Goal: Task Accomplishment & Management: Manage account settings

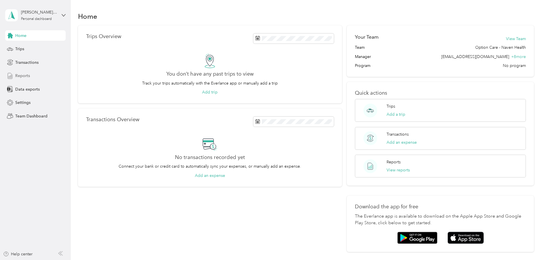
click at [31, 73] on div "Reports" at bounding box center [35, 76] width 60 height 10
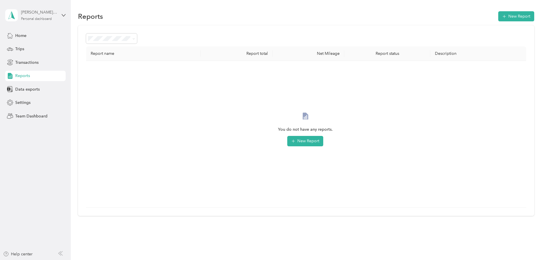
click at [29, 17] on div "Personal dashboard" at bounding box center [36, 18] width 31 height 3
click at [34, 47] on div "Team dashboard" at bounding box center [25, 45] width 31 height 6
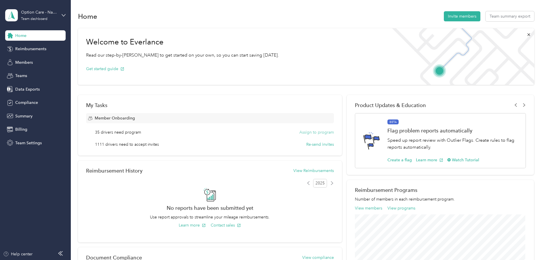
click at [265, 118] on button "Assign to program" at bounding box center [317, 132] width 35 height 6
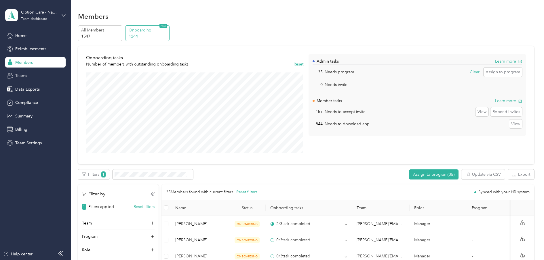
click at [29, 75] on div "Teams" at bounding box center [35, 76] width 60 height 10
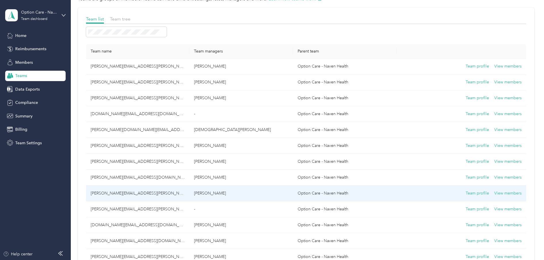
scroll to position [58, 0]
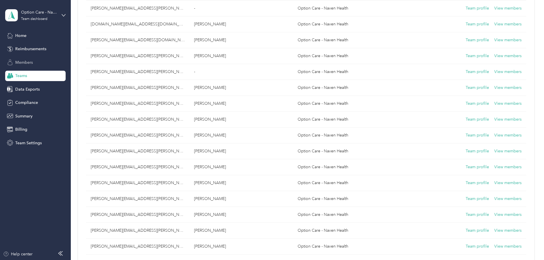
click at [31, 58] on div "Members" at bounding box center [35, 62] width 60 height 10
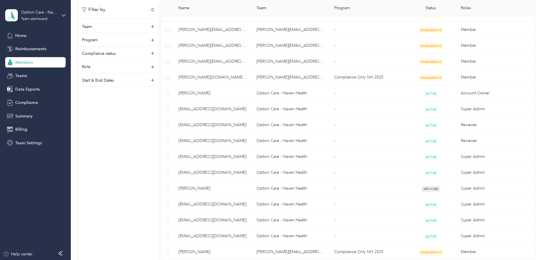
scroll to position [115, 0]
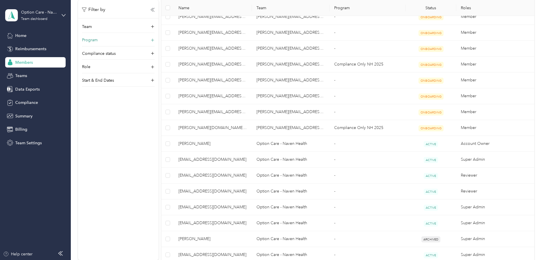
click at [150, 42] on div "Program" at bounding box center [118, 41] width 73 height 9
click at [154, 62] on icon at bounding box center [153, 63] width 6 height 6
click at [110, 118] on div "Filter by Team Program Compliance status Document Vehicle Role Start & End Dates" at bounding box center [118, 130] width 81 height 260
click at [21, 118] on div "Help center" at bounding box center [17, 254] width 29 height 6
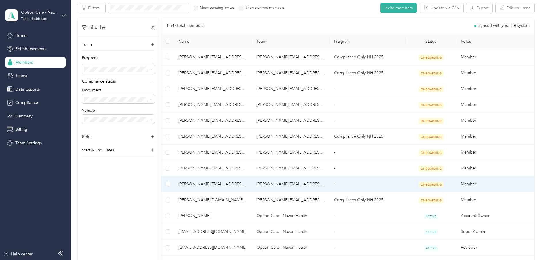
scroll to position [0, 0]
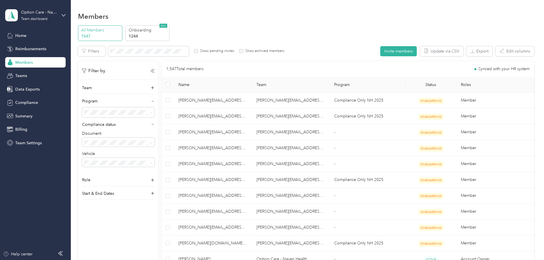
click at [109, 33] on p "All Members" at bounding box center [100, 30] width 39 height 6
click at [26, 75] on span "Teams" at bounding box center [21, 76] width 12 height 6
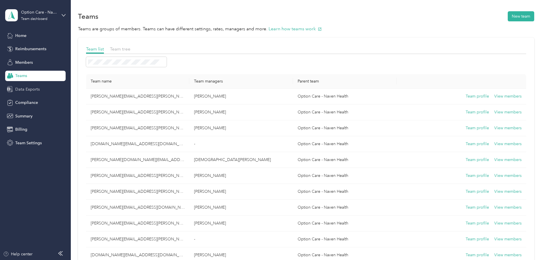
click at [31, 89] on span "Data Exports" at bounding box center [27, 89] width 24 height 6
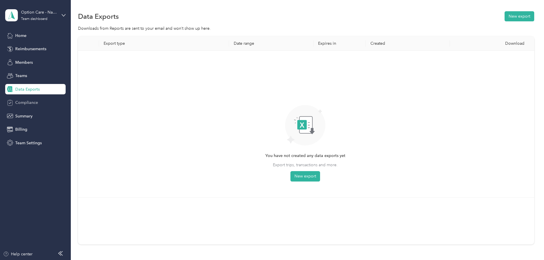
click at [30, 104] on span "Compliance" at bounding box center [26, 102] width 23 height 6
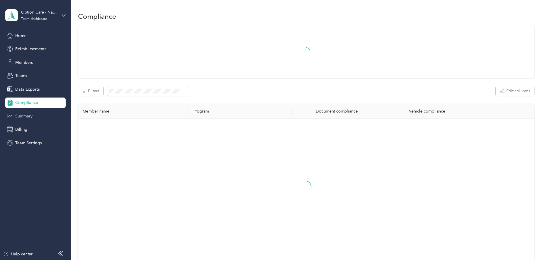
click at [25, 113] on span "Summary" at bounding box center [23, 116] width 17 height 6
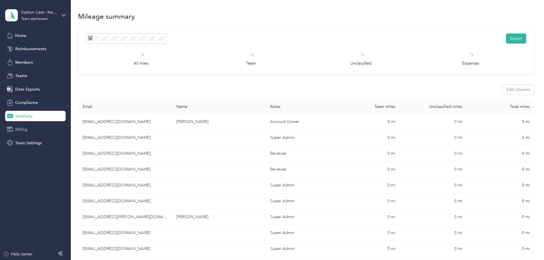
click at [21, 118] on span "Billing" at bounding box center [21, 129] width 12 height 6
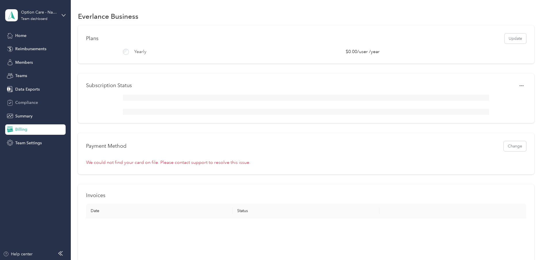
click at [22, 102] on span "Compliance" at bounding box center [26, 102] width 23 height 6
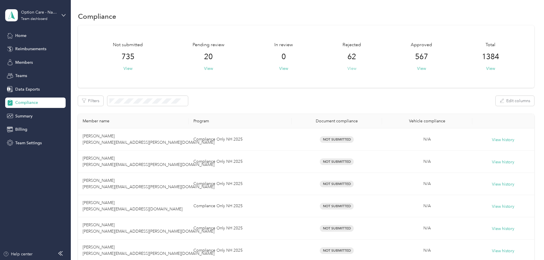
click at [265, 68] on button "View" at bounding box center [352, 68] width 9 height 6
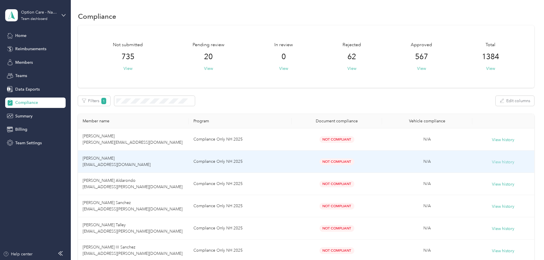
click at [265, 118] on button "View history" at bounding box center [503, 162] width 22 height 6
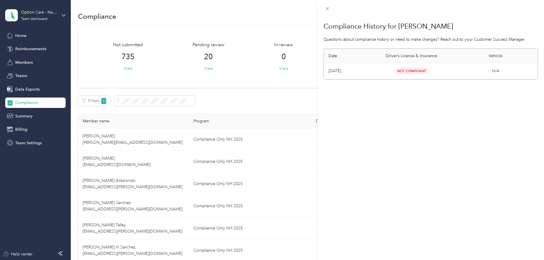
click at [265, 70] on span "Not Compliant" at bounding box center [411, 71] width 35 height 7
click at [265, 7] on icon at bounding box center [327, 8] width 5 height 5
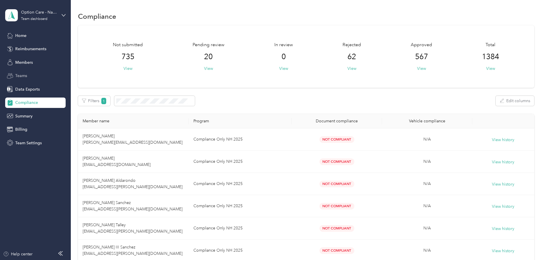
click at [27, 73] on div "Teams" at bounding box center [35, 76] width 60 height 10
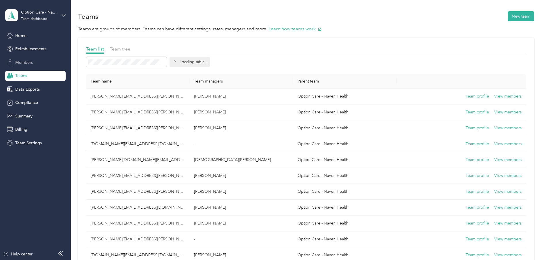
click at [20, 58] on div "Members" at bounding box center [35, 62] width 60 height 10
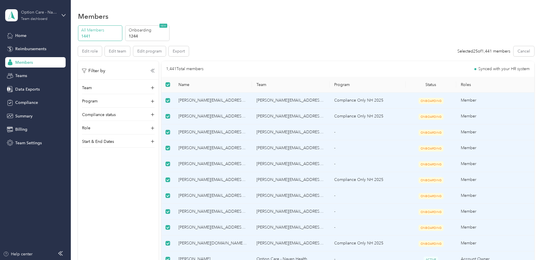
click at [43, 18] on div "Team dashboard" at bounding box center [34, 18] width 27 height 3
click at [38, 63] on div "Personal dashboard" at bounding box center [82, 60] width 147 height 10
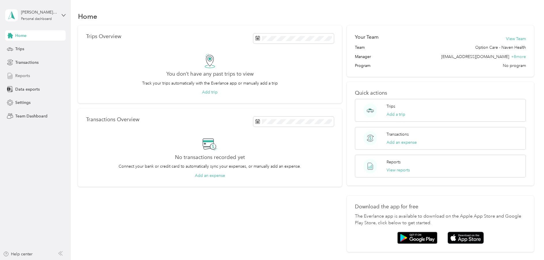
click at [22, 72] on div "Reports" at bounding box center [35, 76] width 60 height 10
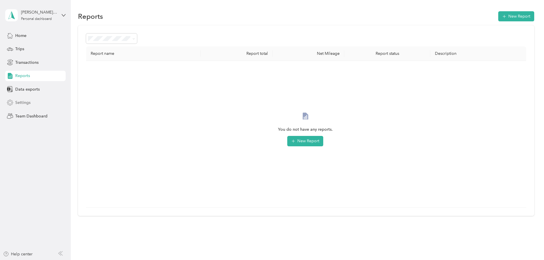
click at [27, 104] on span "Settings" at bounding box center [22, 102] width 15 height 6
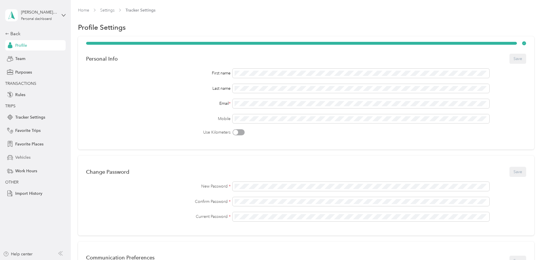
click at [22, 118] on span "Vehicles" at bounding box center [22, 157] width 15 height 6
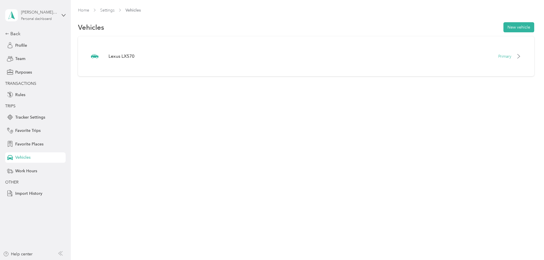
click at [36, 17] on div "Personal dashboard" at bounding box center [36, 18] width 31 height 3
click at [27, 64] on div "Personal dashboard" at bounding box center [82, 60] width 147 height 10
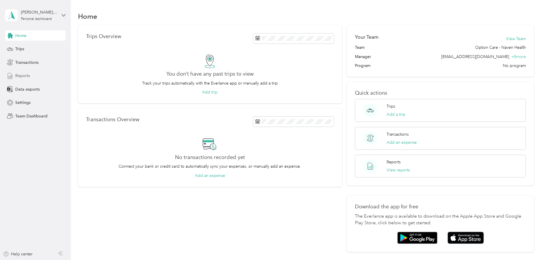
click at [23, 77] on span "Reports" at bounding box center [22, 76] width 15 height 6
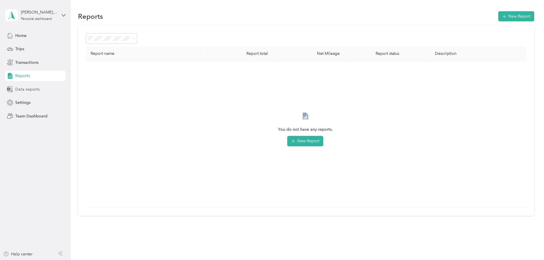
click at [26, 92] on div "Data exports" at bounding box center [35, 89] width 60 height 10
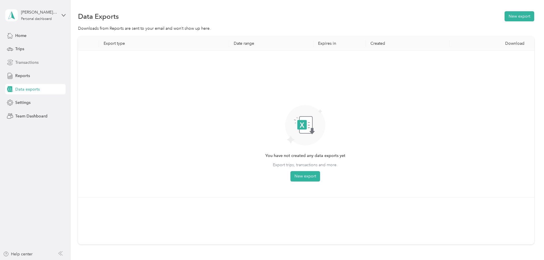
click at [22, 61] on span "Transactions" at bounding box center [26, 62] width 23 height 6
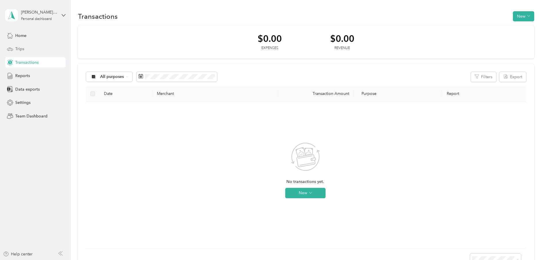
click at [18, 50] on span "Trips" at bounding box center [19, 49] width 9 height 6
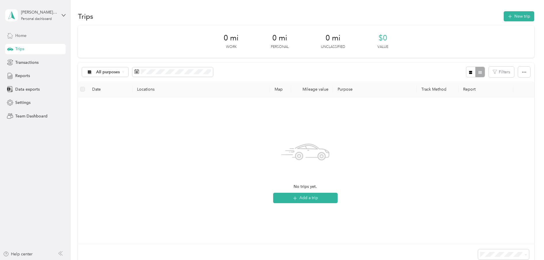
click at [23, 32] on div "Home" at bounding box center [35, 35] width 60 height 10
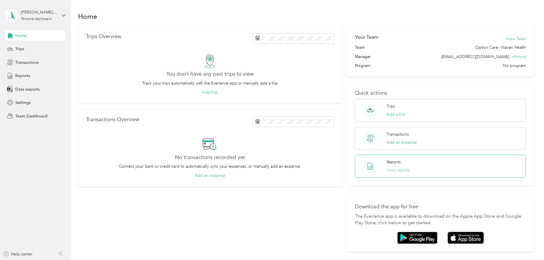
click at [265, 118] on button "View reports" at bounding box center [398, 170] width 23 height 6
click at [39, 16] on div "[PERSON_NAME] Personal dashboard" at bounding box center [39, 15] width 36 height 12
click at [40, 47] on div "Team dashboard" at bounding box center [25, 47] width 31 height 6
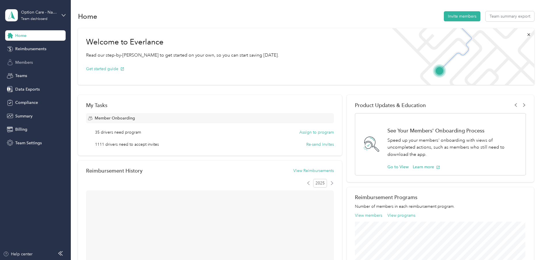
click at [23, 63] on span "Members" at bounding box center [24, 62] width 18 height 6
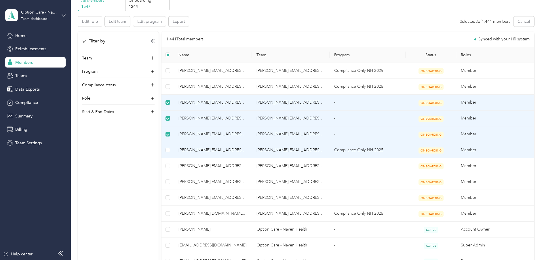
scroll to position [58, 0]
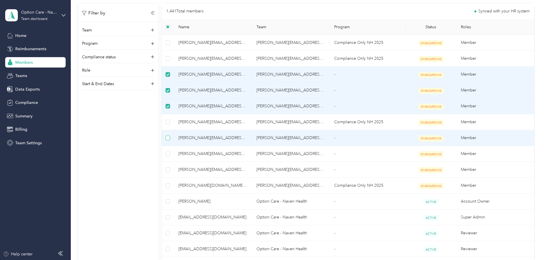
click at [167, 141] on label at bounding box center [168, 138] width 5 height 6
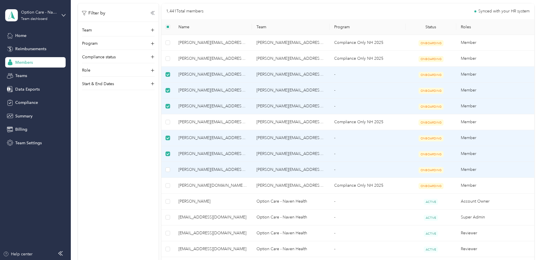
click at [169, 174] on td at bounding box center [168, 170] width 12 height 16
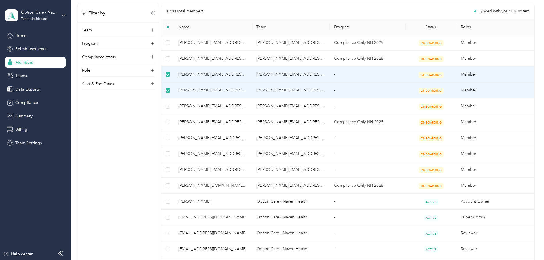
click at [168, 88] on label at bounding box center [168, 90] width 5 height 6
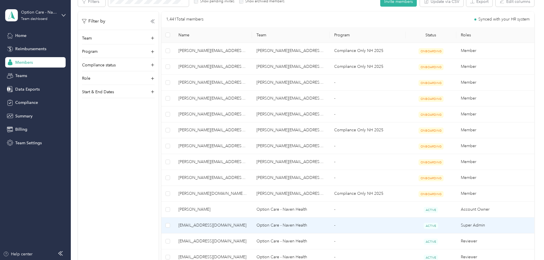
scroll to position [0, 0]
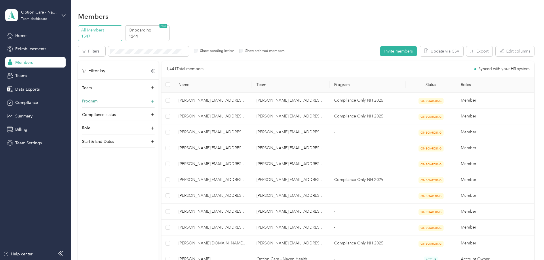
click at [151, 102] on icon at bounding box center [153, 101] width 6 height 6
click at [115, 116] on span at bounding box center [118, 112] width 73 height 10
click at [124, 152] on span "Compliance Only NH 2025 (CPM)" at bounding box center [116, 153] width 61 height 5
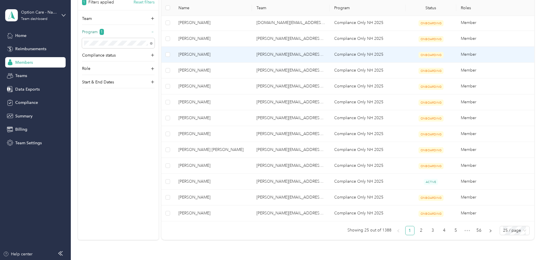
scroll to position [312, 0]
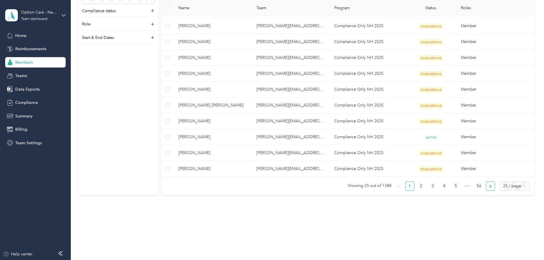
click at [490, 186] on icon "right" at bounding box center [490, 185] width 3 height 3
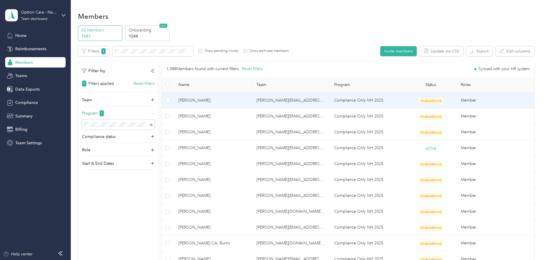
click at [431, 100] on span "ONBOARDING" at bounding box center [431, 101] width 25 height 6
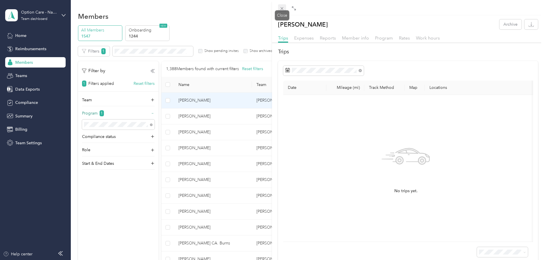
click at [279, 6] on span at bounding box center [282, 8] width 8 height 8
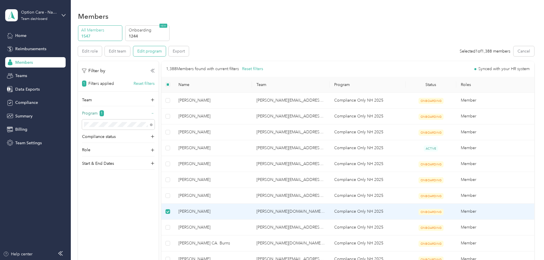
drag, startPoint x: 239, startPoint y: 42, endPoint x: 145, endPoint y: 52, distance: 95.1
click at [155, 150] on icon at bounding box center [153, 150] width 6 height 6
click at [114, 230] on div "Filter by 1 Filters applied Reset filters Team Program 1 Compliance status Role…" at bounding box center [118, 191] width 81 height 260
click at [106, 31] on p "All Members" at bounding box center [100, 30] width 39 height 6
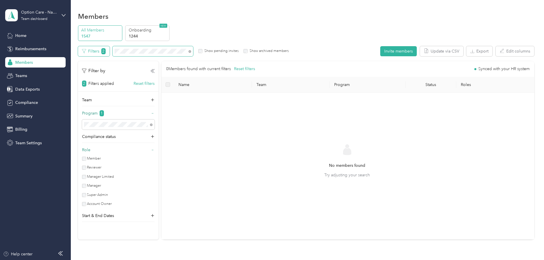
click at [105, 51] on div "Filters 2 Show pending invites Show archived members" at bounding box center [183, 51] width 211 height 10
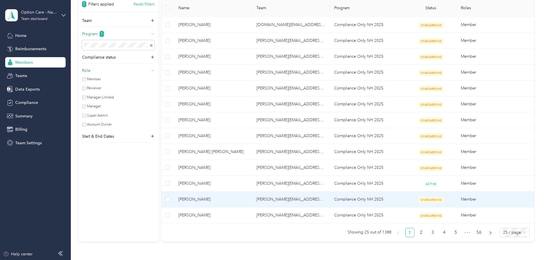
scroll to position [312, 0]
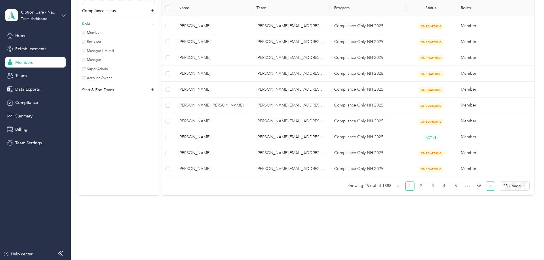
click at [487, 186] on button "button" at bounding box center [490, 185] width 9 height 9
click at [489, 186] on icon "right" at bounding box center [490, 185] width 3 height 3
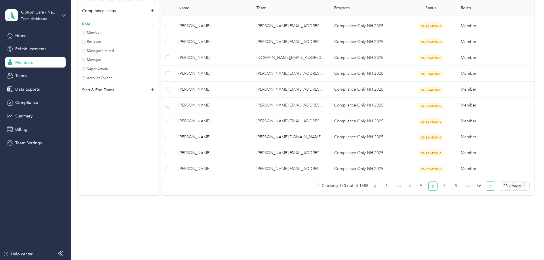
click at [489, 186] on icon "right" at bounding box center [490, 185] width 3 height 3
click at [477, 185] on link "56" at bounding box center [479, 185] width 9 height 9
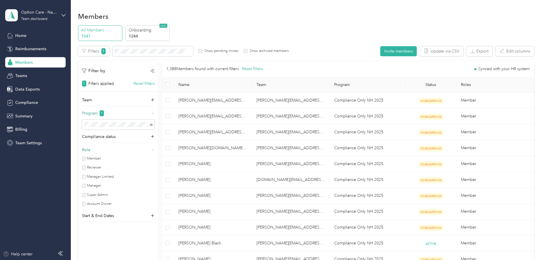
click at [120, 192] on div "No program" at bounding box center [118, 191] width 65 height 6
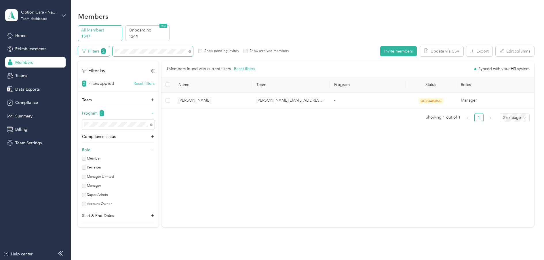
click at [107, 48] on div "Filters 2 Show pending invites Show archived members" at bounding box center [183, 51] width 211 height 10
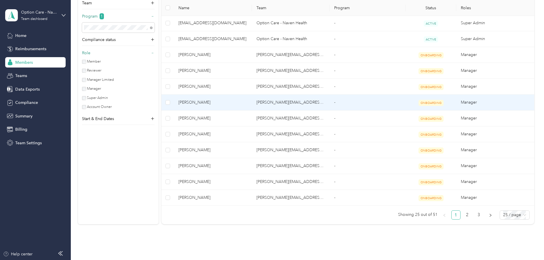
scroll to position [254, 0]
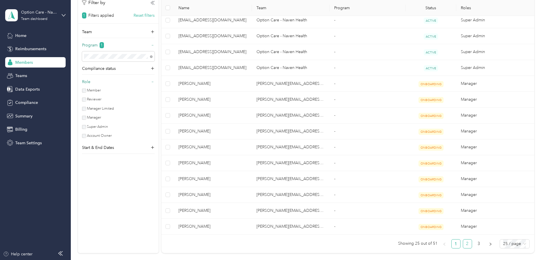
click at [467, 245] on link "2" at bounding box center [467, 243] width 9 height 9
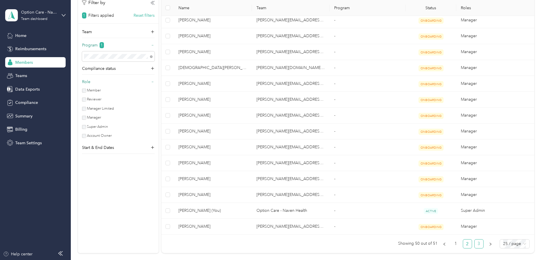
click at [475, 243] on link "3" at bounding box center [479, 243] width 9 height 9
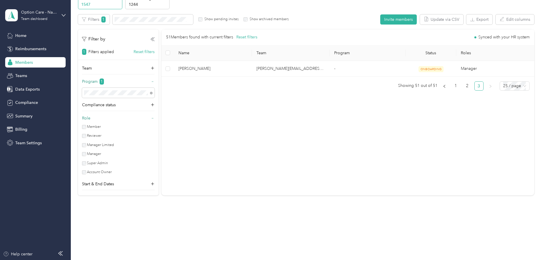
scroll to position [32, 0]
click at [196, 132] on div "51 Members found with current filters Reset filters Synced with your HR system …" at bounding box center [348, 112] width 373 height 166
click at [133, 16] on span at bounding box center [153, 19] width 81 height 10
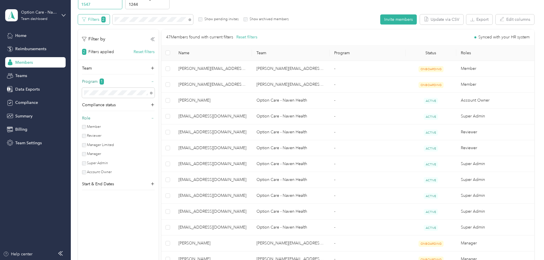
drag, startPoint x: 134, startPoint y: 25, endPoint x: 109, endPoint y: 22, distance: 25.2
click at [109, 22] on div "Edit role Edit team Edit program Export Selected 0 of 47 members Cancel Filters…" at bounding box center [306, 244] width 457 height 461
click at [130, 16] on span at bounding box center [153, 19] width 81 height 10
click at [105, 20] on div "Filters 2 Show pending invites Show archived members" at bounding box center [183, 19] width 211 height 10
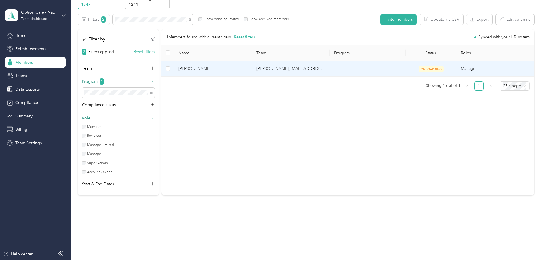
click at [171, 69] on td at bounding box center [168, 69] width 12 height 16
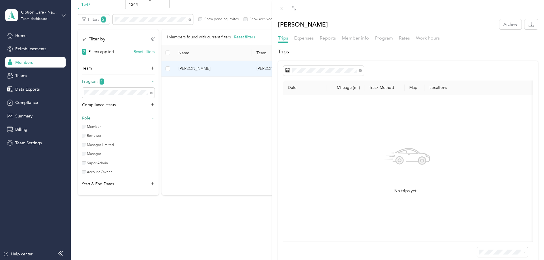
click at [170, 69] on div "Chris VanName Archive Trips Expenses Reports Member info Program Rates Work hou…" at bounding box center [272, 130] width 544 height 260
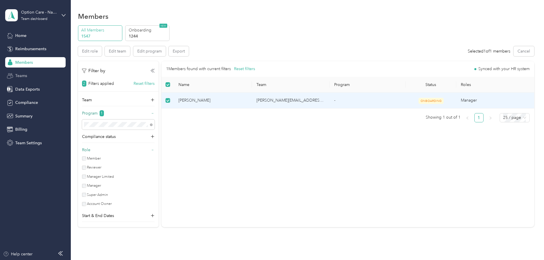
drag, startPoint x: 28, startPoint y: 78, endPoint x: 42, endPoint y: 75, distance: 14.8
click at [35, 92] on div "Home Reimbursements Members Teams Data Exports Compliance Summary Billing Team …" at bounding box center [35, 89] width 60 height 118
click at [197, 98] on span "[PERSON_NAME]" at bounding box center [213, 100] width 69 height 6
click at [197, 101] on span "[PERSON_NAME]" at bounding box center [213, 100] width 69 height 6
click at [113, 50] on button "Edit team" at bounding box center [117, 51] width 25 height 10
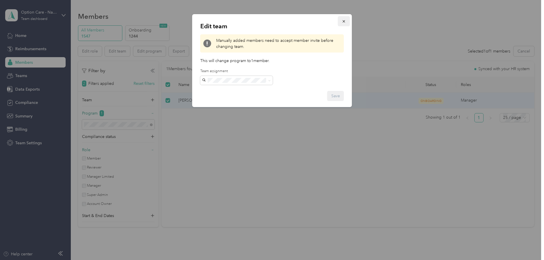
click at [342, 22] on button "button" at bounding box center [344, 21] width 12 height 10
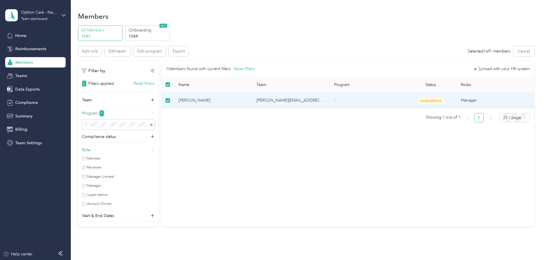
click at [24, 63] on span "Members" at bounding box center [24, 62] width 18 height 6
click at [151, 99] on icon at bounding box center [153, 100] width 6 height 6
click at [96, 158] on div "chris.vanname@navenhealth.com Chris VanName" at bounding box center [118, 173] width 65 height 31
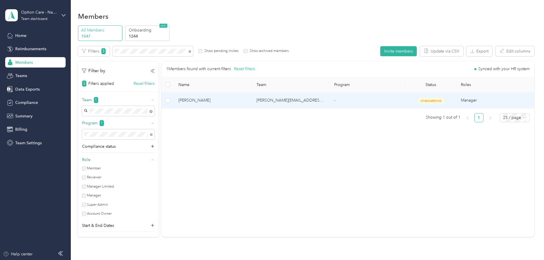
click at [344, 97] on td "-" at bounding box center [368, 100] width 76 height 16
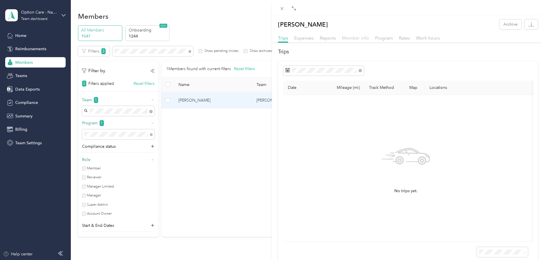
click at [349, 37] on span "Member info" at bounding box center [355, 37] width 27 height 5
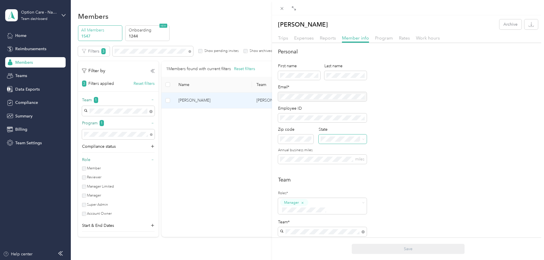
click at [362, 140] on span at bounding box center [362, 139] width 5 height 4
click at [400, 145] on div "Personal First name Last name Email* Employee ID Zip code State Annual business…" at bounding box center [408, 109] width 260 height 123
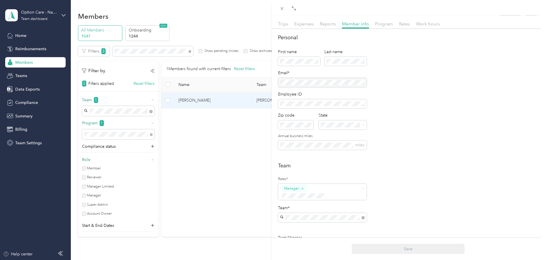
scroll to position [0, 0]
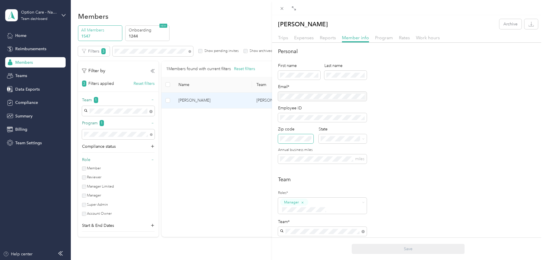
click at [301, 135] on span at bounding box center [295, 138] width 35 height 9
click at [330, 142] on span at bounding box center [343, 138] width 48 height 9
click at [335, 181] on div "FL Florida" at bounding box center [343, 179] width 41 height 13
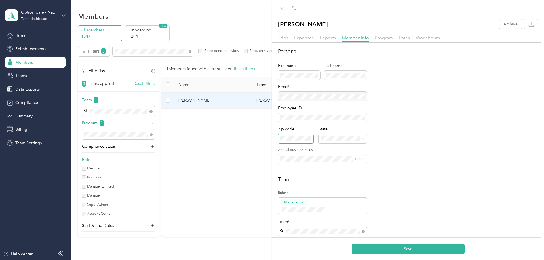
click at [290, 135] on span at bounding box center [295, 138] width 35 height 9
click at [289, 141] on span at bounding box center [295, 138] width 35 height 9
click at [393, 250] on button "Save" at bounding box center [408, 248] width 113 height 10
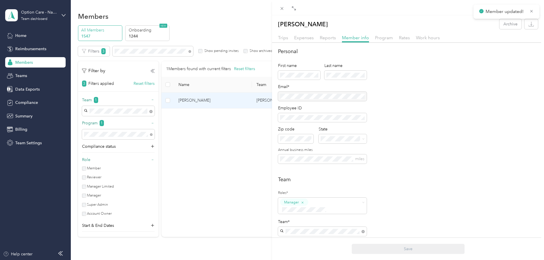
click at [535, 12] on div "Member updated!" at bounding box center [507, 12] width 66 height 14
click at [239, 168] on div "Chris VanName Archive Trips Expenses Reports Member info Program Rates Work hou…" at bounding box center [272, 130] width 544 height 260
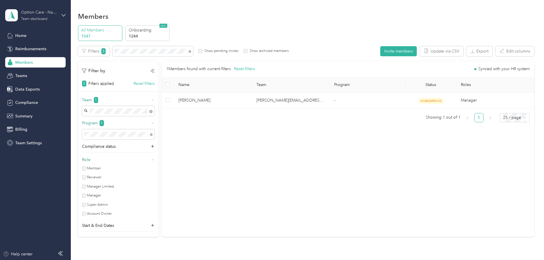
click at [37, 12] on div "Option Care - Naven Health" at bounding box center [39, 12] width 36 height 6
click at [43, 61] on div "Personal dashboard" at bounding box center [28, 58] width 36 height 6
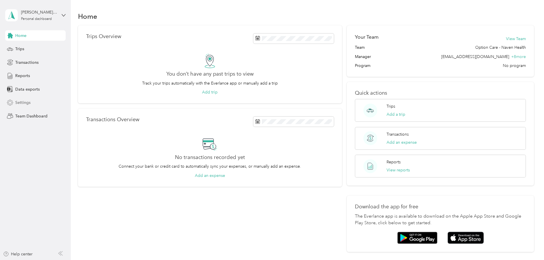
click at [28, 102] on span "Settings" at bounding box center [22, 102] width 15 height 6
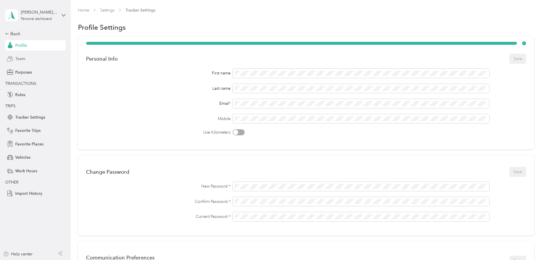
click at [27, 58] on div "Team" at bounding box center [35, 59] width 60 height 10
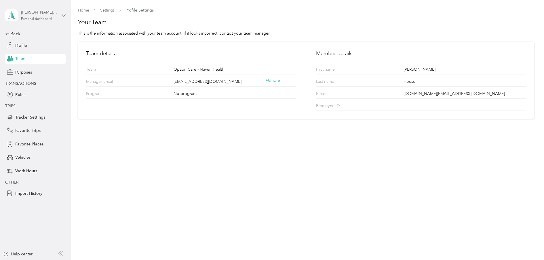
click at [31, 20] on div "Personal dashboard" at bounding box center [36, 18] width 31 height 3
click at [181, 21] on h1 "Your Team" at bounding box center [306, 22] width 457 height 8
click at [25, 46] on span "Profile" at bounding box center [21, 45] width 12 height 6
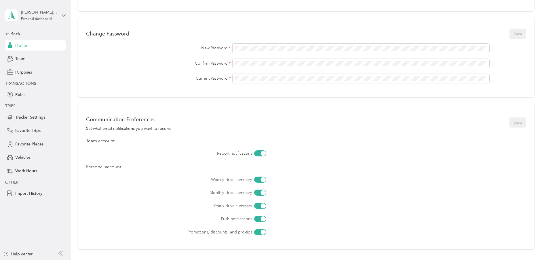
scroll to position [20, 0]
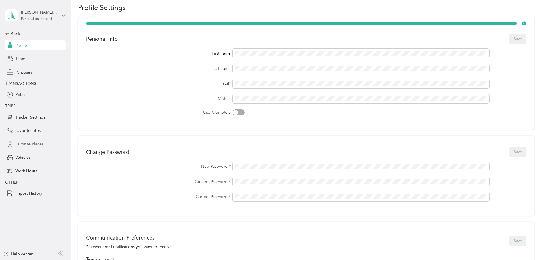
click at [25, 149] on div "Favorite Places" at bounding box center [35, 144] width 60 height 10
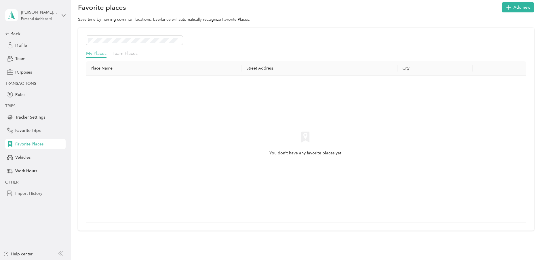
click at [43, 192] on div "Import History" at bounding box center [35, 193] width 60 height 10
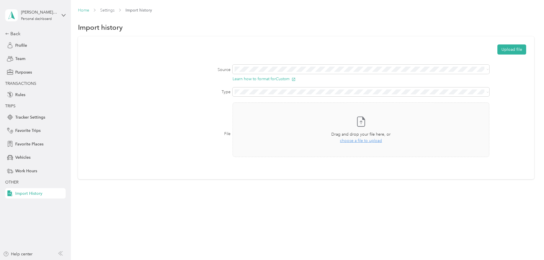
click at [79, 11] on link "Home" at bounding box center [83, 10] width 11 height 5
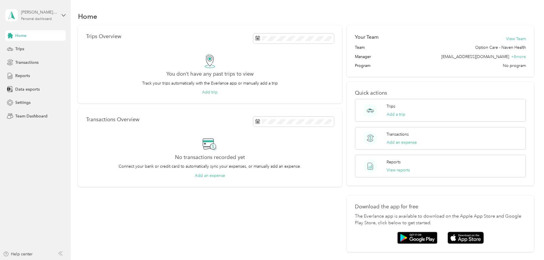
click at [47, 20] on div "Personal dashboard" at bounding box center [36, 18] width 31 height 3
click at [43, 48] on div "Team dashboard" at bounding box center [82, 45] width 147 height 10
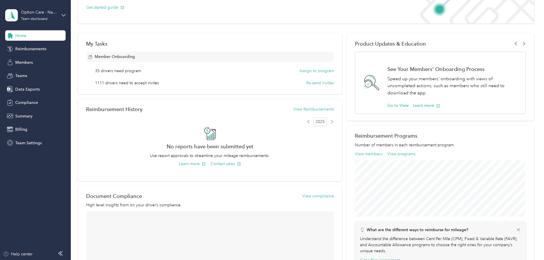
scroll to position [29, 0]
